Goal: Task Accomplishment & Management: Complete application form

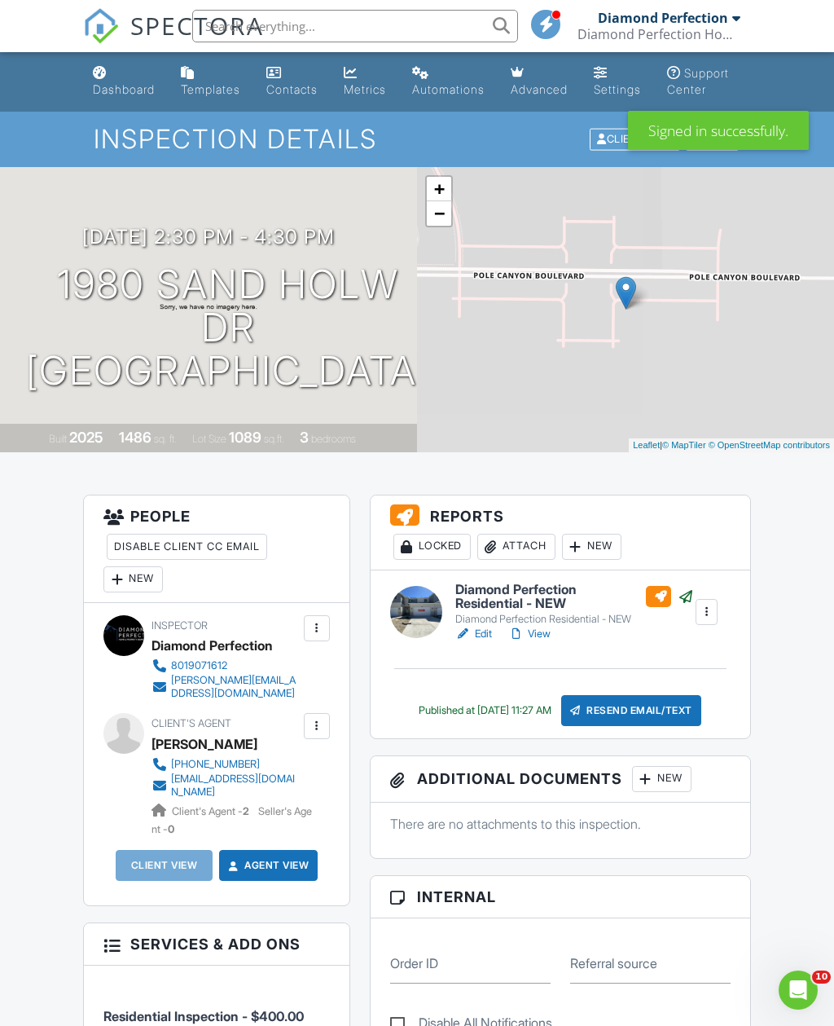
click at [143, 592] on div "New" at bounding box center [132, 579] width 59 height 26
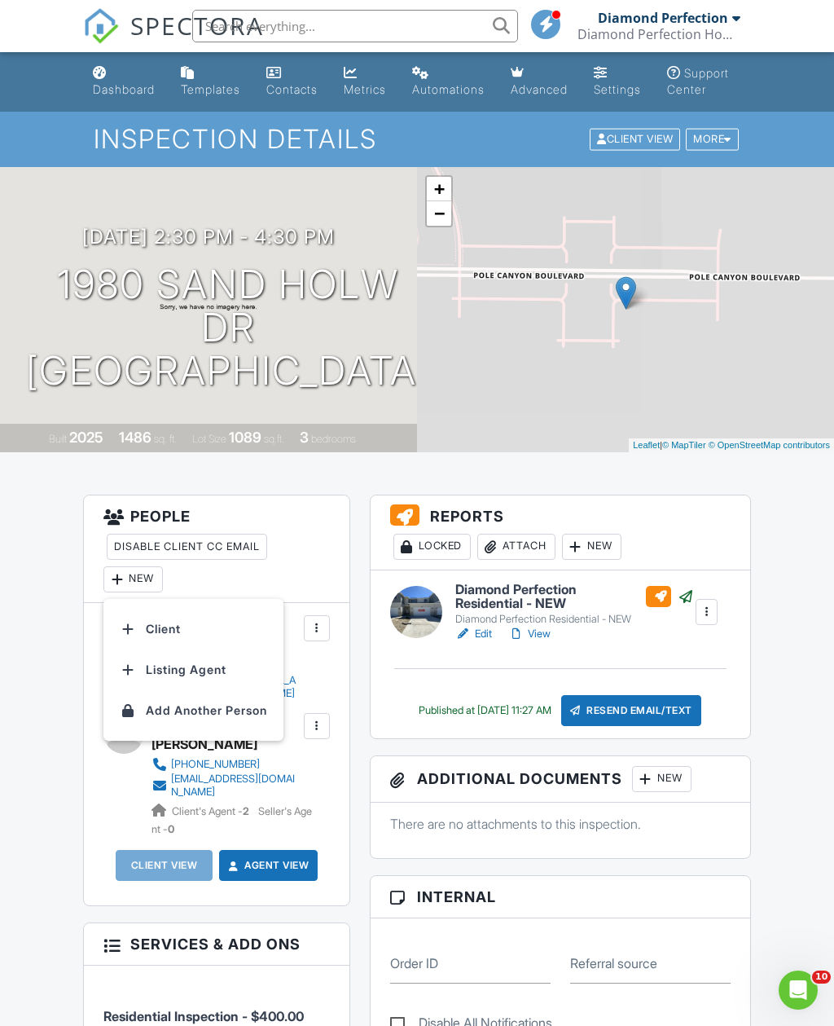
click at [213, 649] on li "Client" at bounding box center [193, 629] width 161 height 41
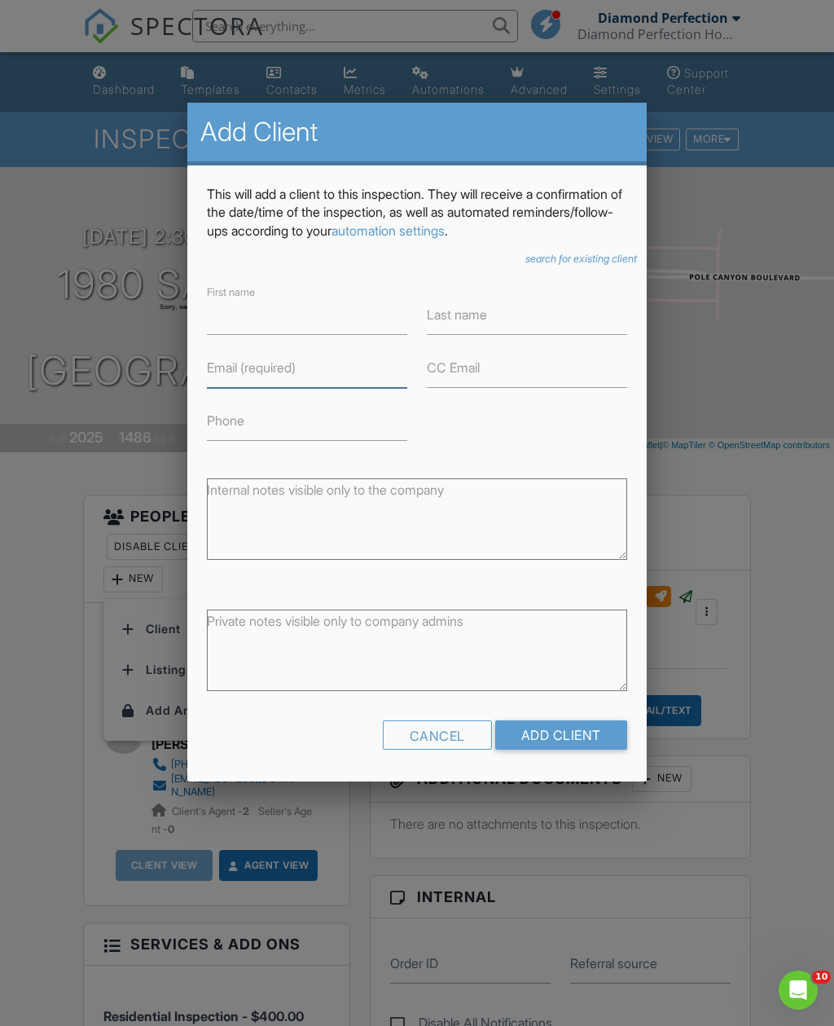
click at [324, 363] on input "Email (required)" at bounding box center [307, 368] width 200 height 40
type input "Stv.reyes10@gmail.com"
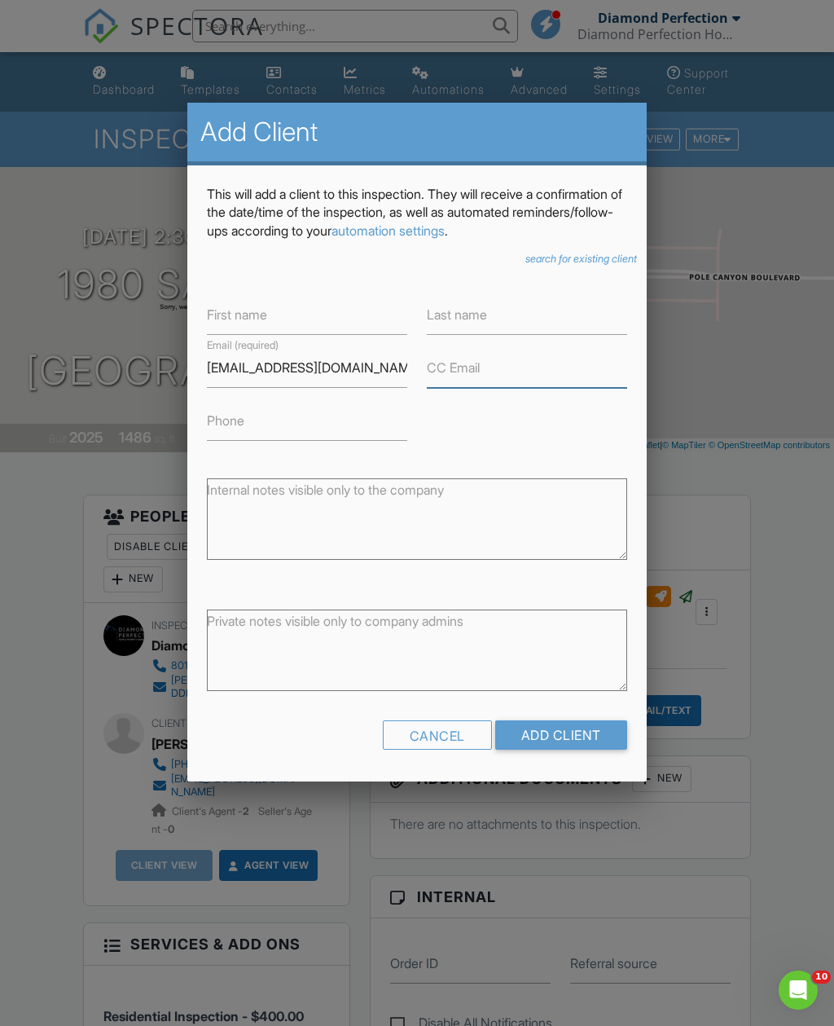
click at [520, 376] on input "CC Email" at bounding box center [527, 368] width 200 height 40
type input "Alvarezmontesdianalaura@gmail.com"
click at [348, 436] on input "Phone" at bounding box center [307, 421] width 200 height 40
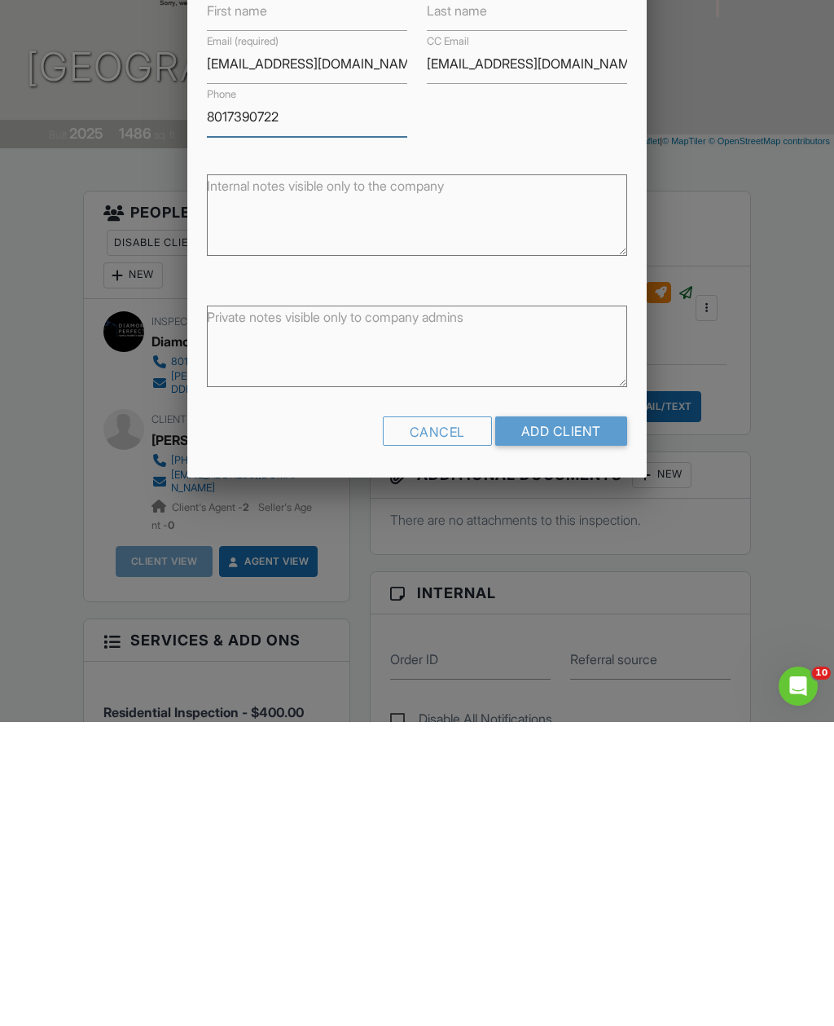
type input "8017390722"
click at [563, 720] on input "Add Client" at bounding box center [561, 734] width 132 height 29
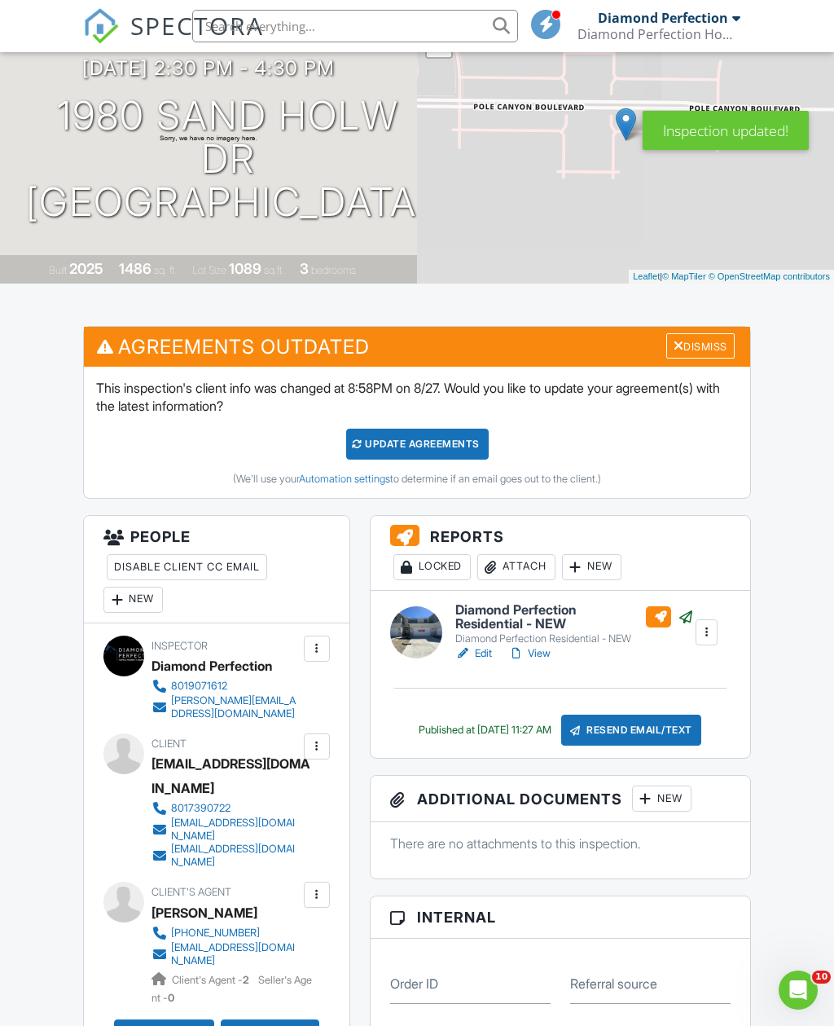
click at [432, 460] on div "Update Agreements" at bounding box center [417, 444] width 143 height 31
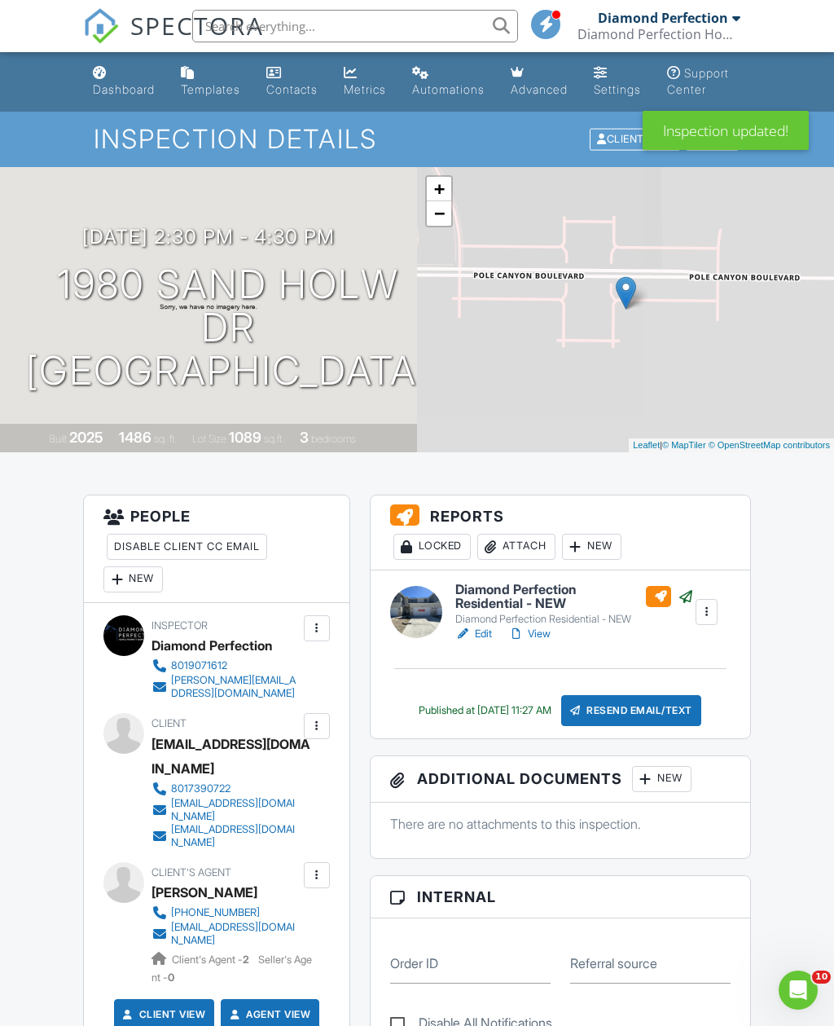
click at [149, 73] on link "Dashboard" at bounding box center [123, 82] width 75 height 46
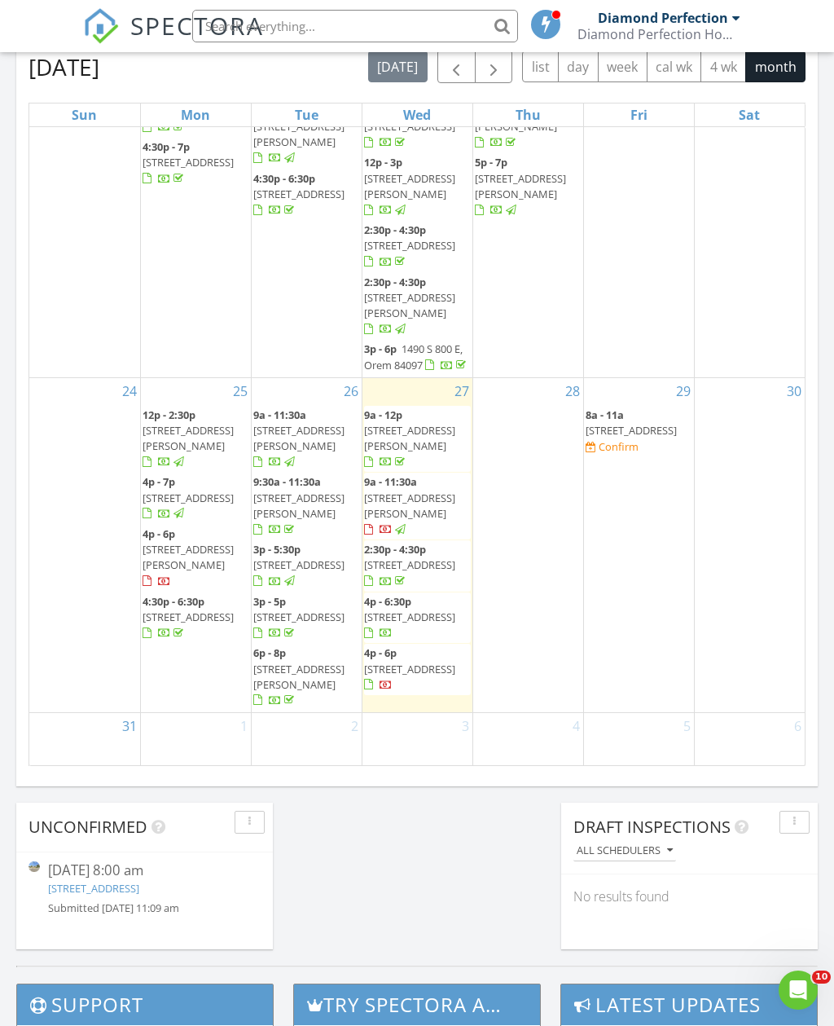
scroll to position [1088, 0]
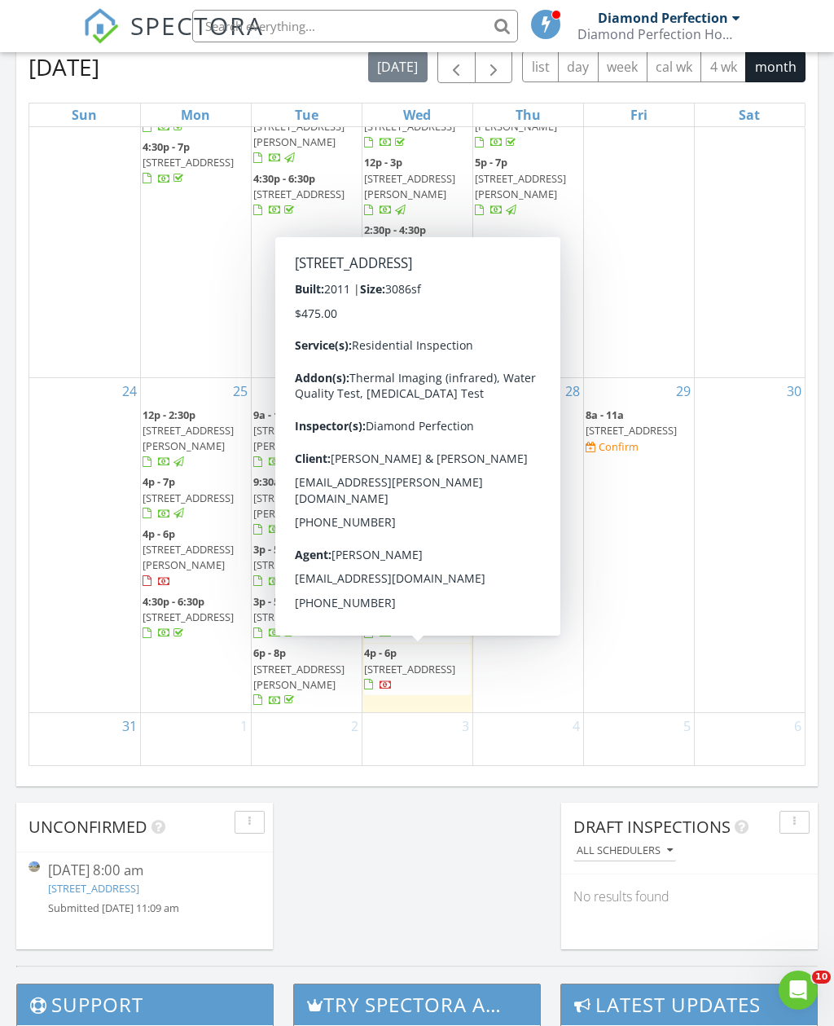
click at [412, 670] on span "6329 Basin Ridge Dr, West Valley City 84128" at bounding box center [409, 669] width 91 height 15
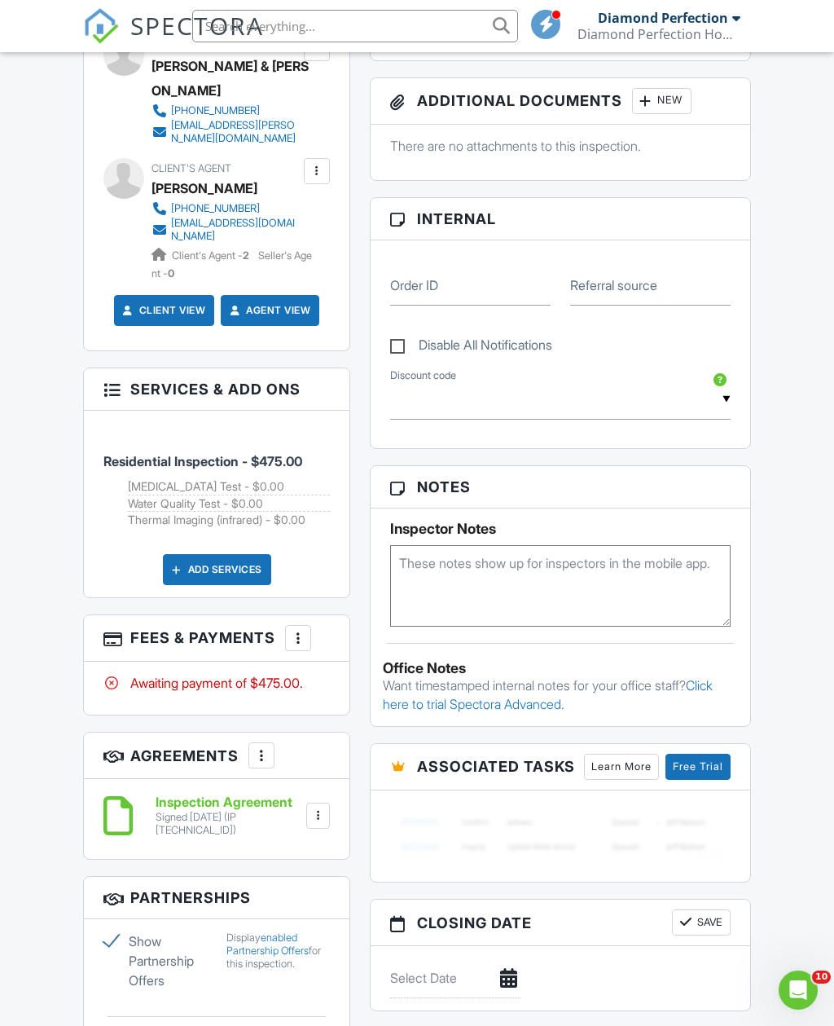
click at [294, 630] on div at bounding box center [298, 638] width 16 height 16
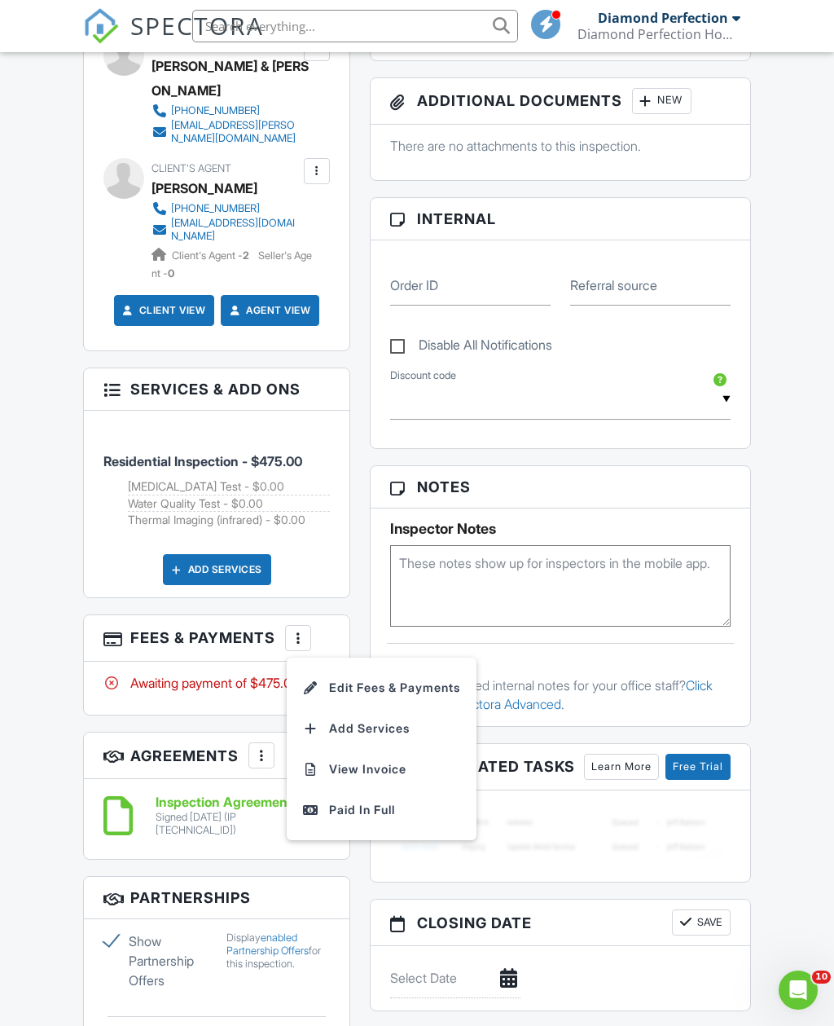
click at [407, 715] on li "Add Services" at bounding box center [382, 728] width 170 height 41
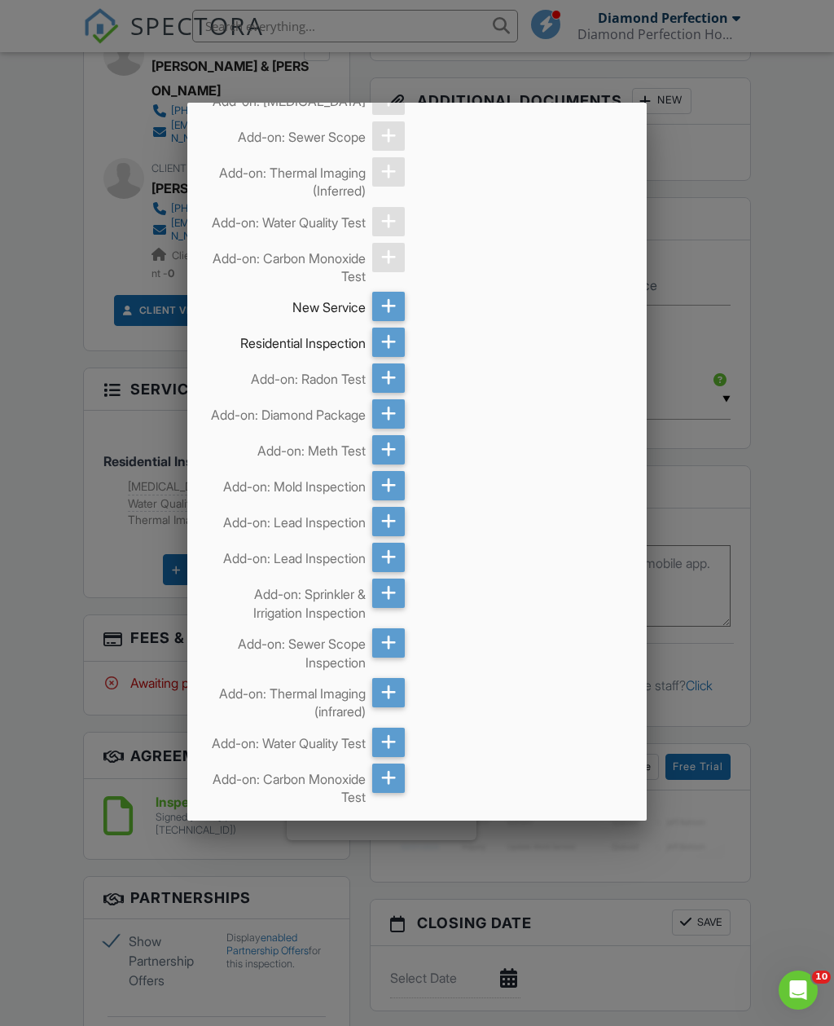
scroll to position [252, 0]
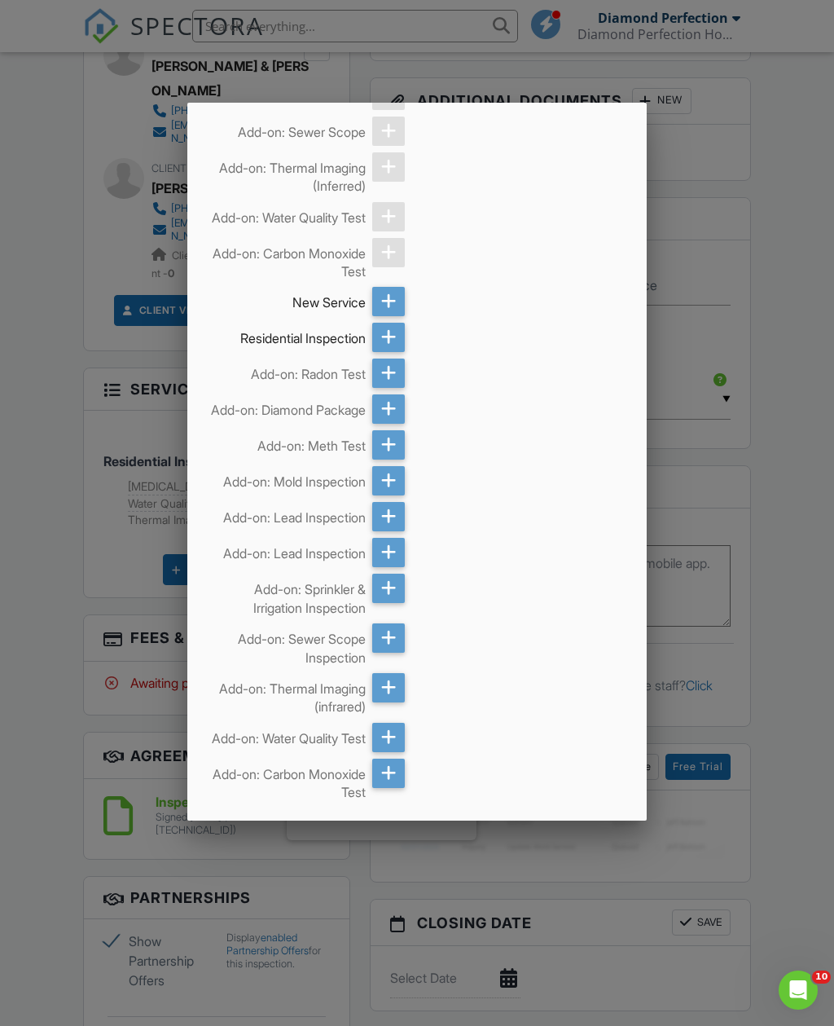
click at [388, 388] on icon at bounding box center [388, 372] width 15 height 29
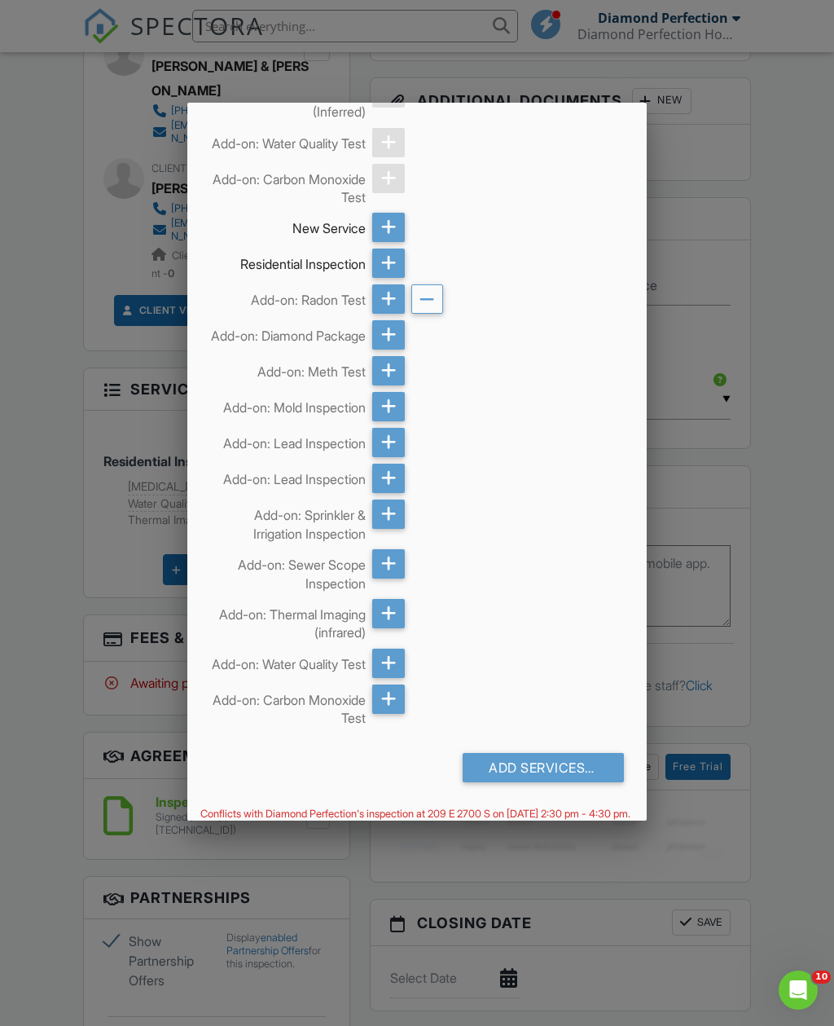
scroll to position [325, 0]
click at [571, 783] on div "Add Services (+ $120.0)" at bounding box center [543, 768] width 161 height 29
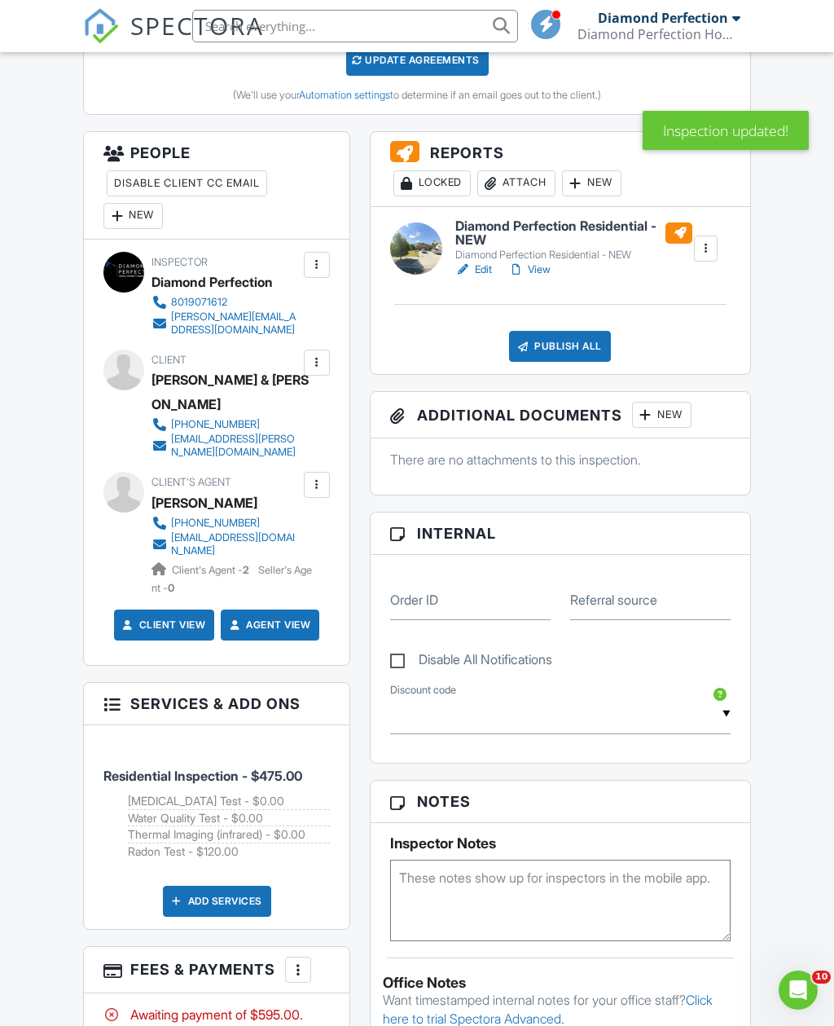
scroll to position [416, 0]
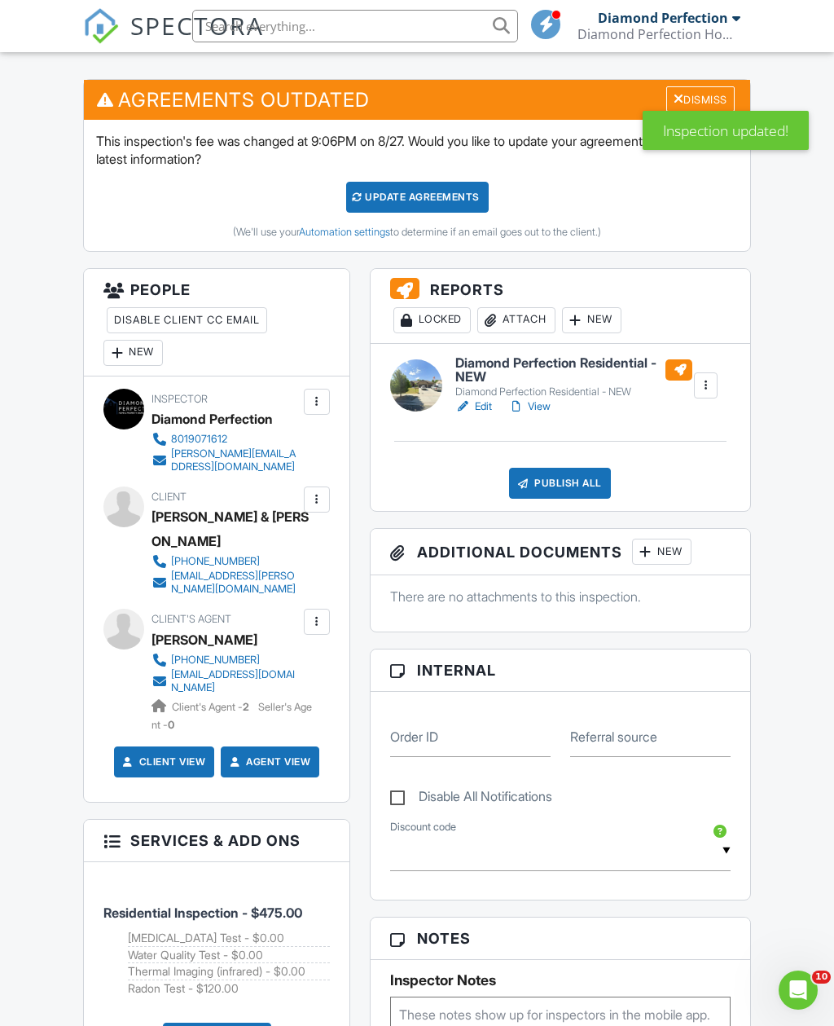
click at [465, 213] on div "Update Agreements" at bounding box center [417, 197] width 143 height 31
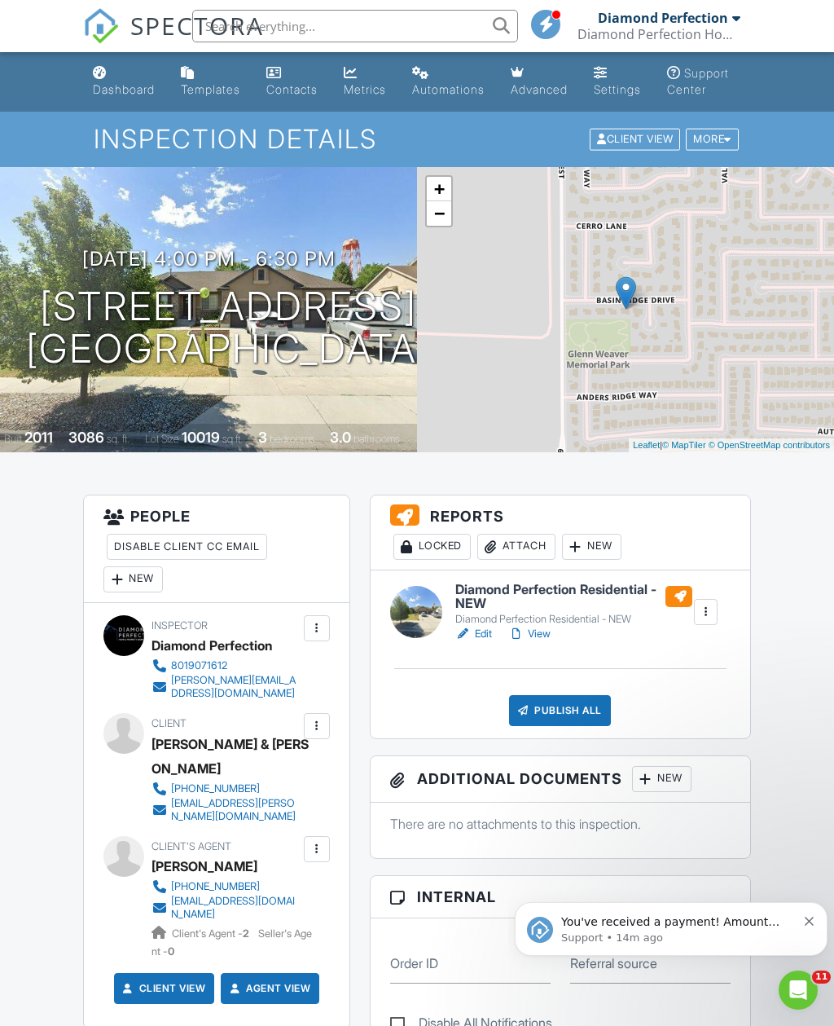
click at [117, 80] on link "Dashboard" at bounding box center [123, 82] width 75 height 46
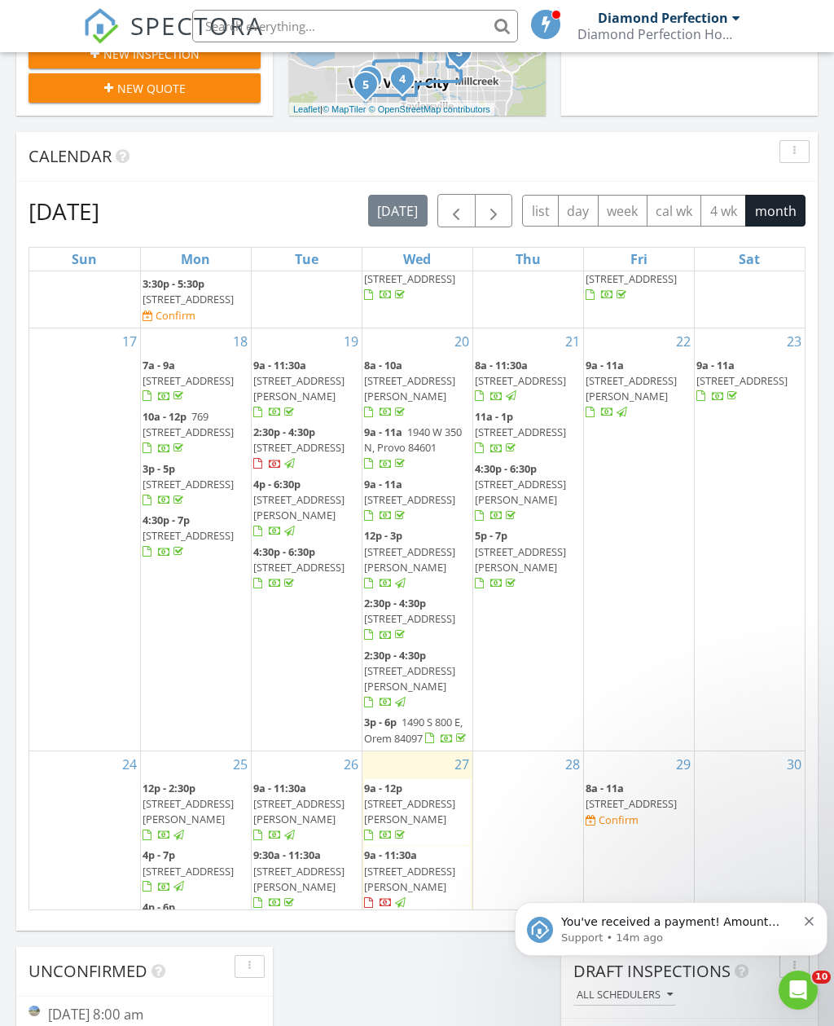
scroll to position [795, 0]
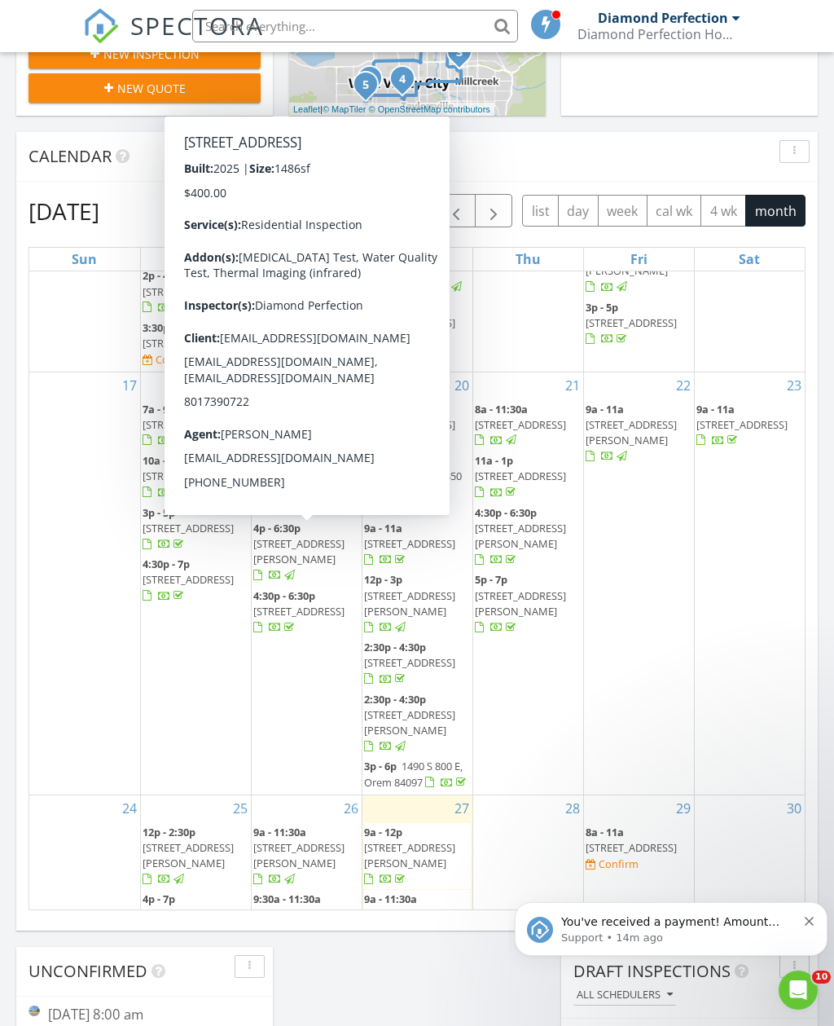
click at [802, 913] on div "You've received a payment! Amount $595.00 Fee $0.00 Net $595.00 Transaction # I…" at bounding box center [671, 929] width 288 height 33
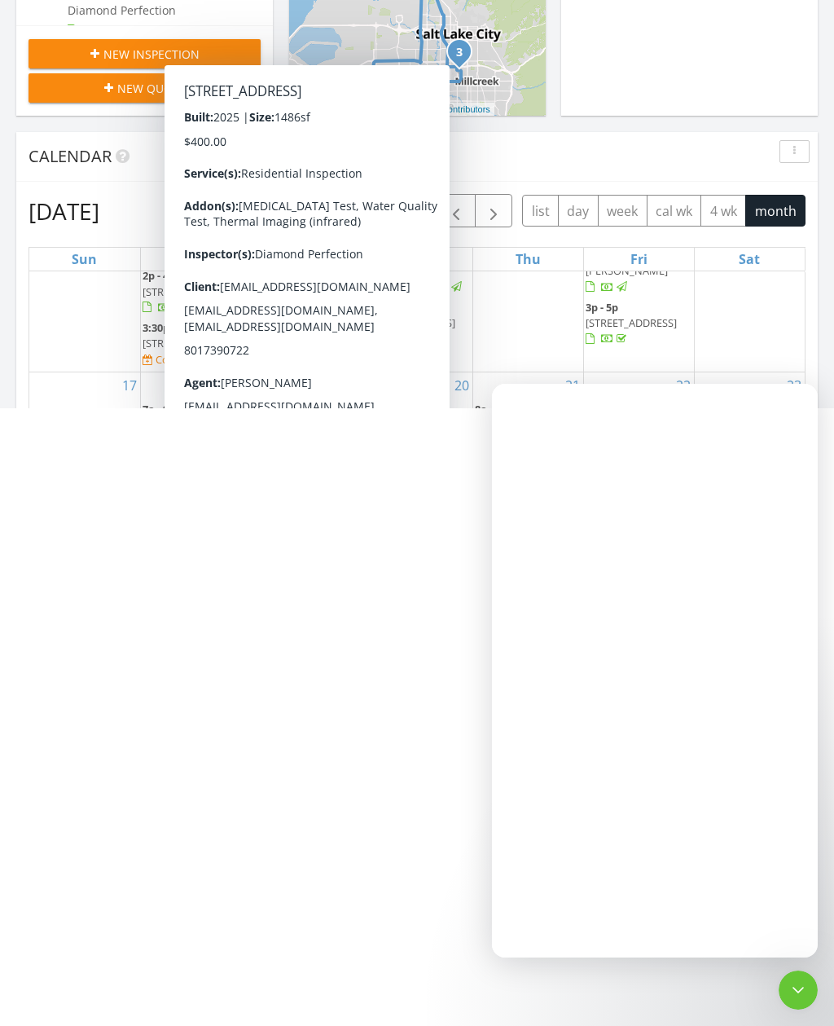
scroll to position [0, 0]
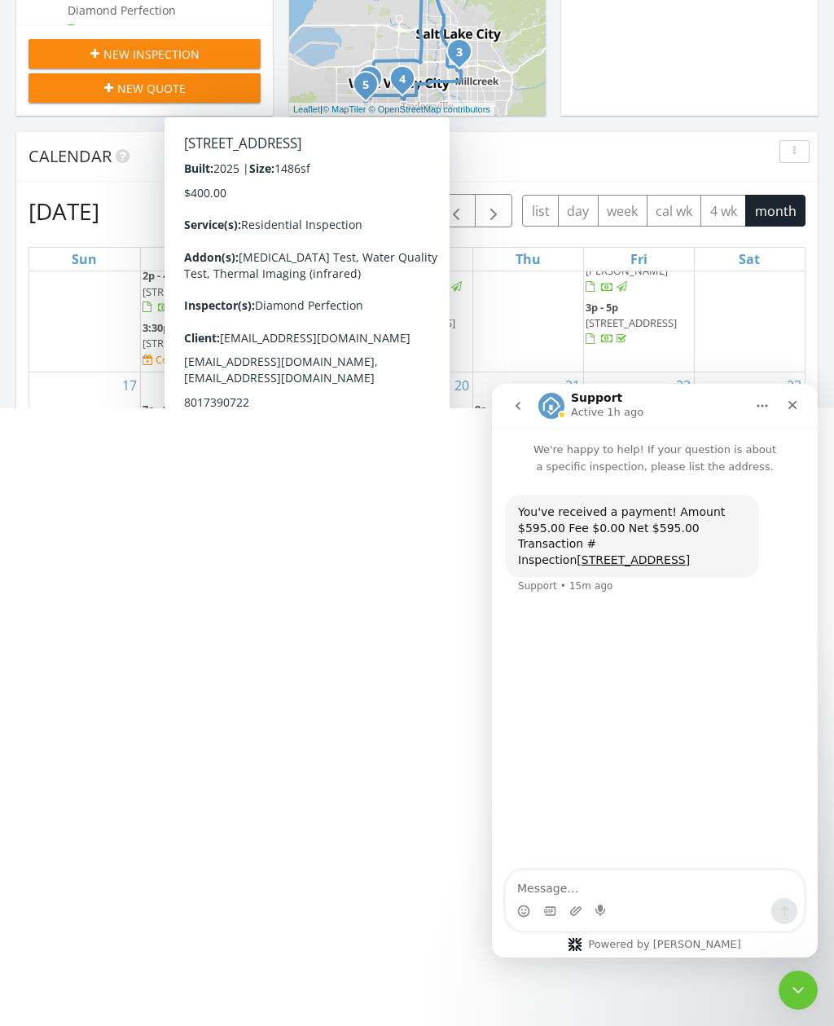
click at [787, 398] on div "Close" at bounding box center [792, 404] width 29 height 29
